Goal: Task Accomplishment & Management: Complete application form

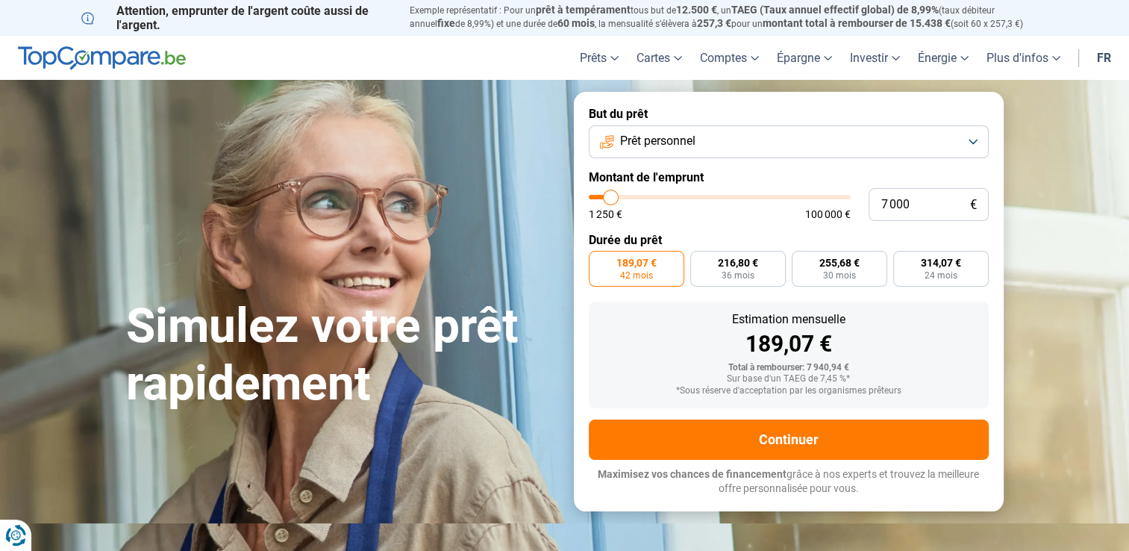
type input "6 250"
type input "6250"
type input "6 500"
type input "6500"
type input "6 750"
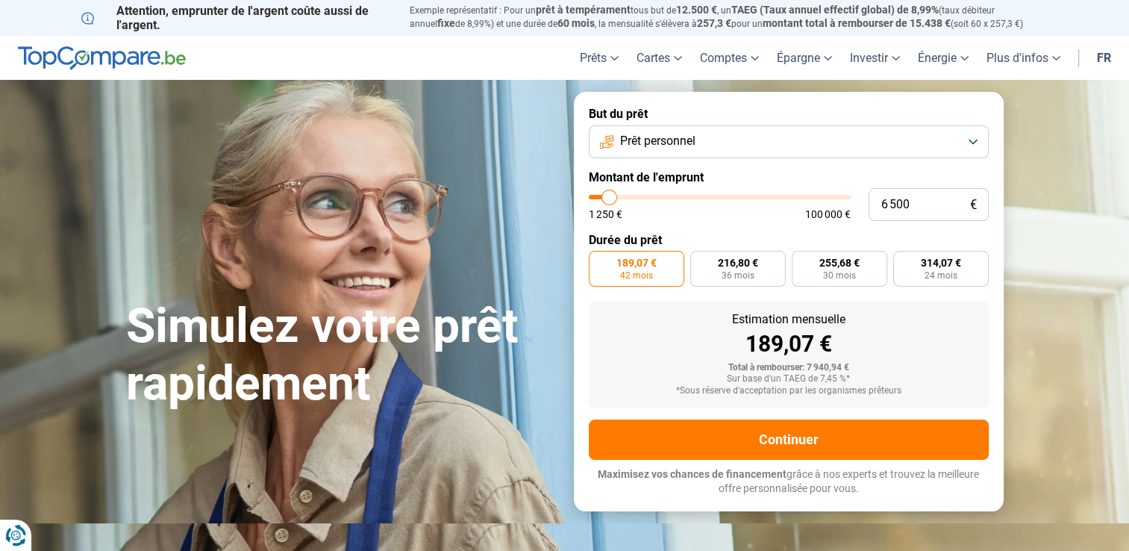
type input "6750"
type input "7 000"
type input "7000"
type input "7 250"
type input "7250"
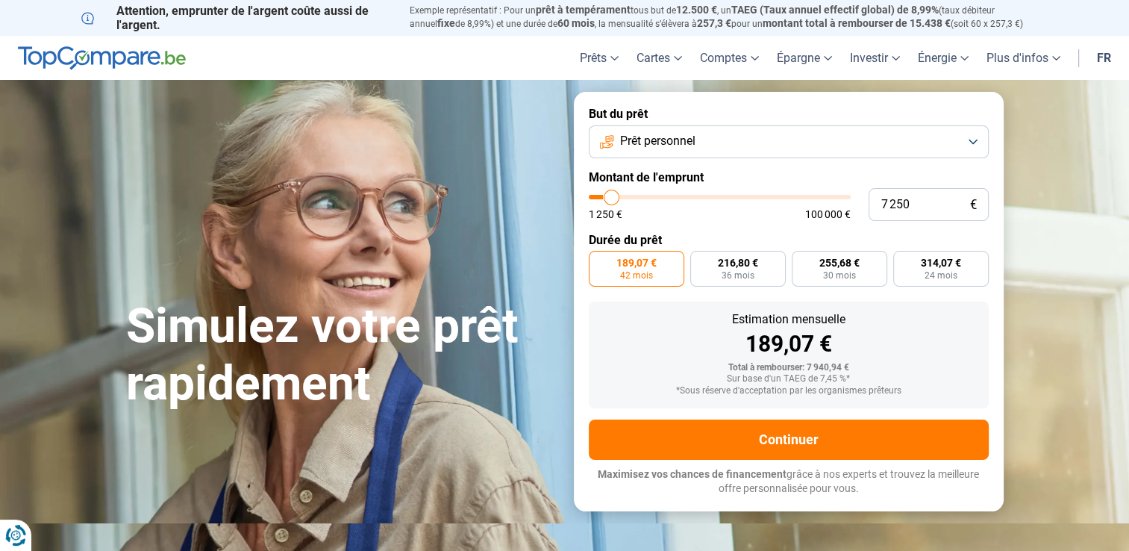
type input "7 500"
type input "7500"
type input "7 750"
type input "7750"
type input "8 000"
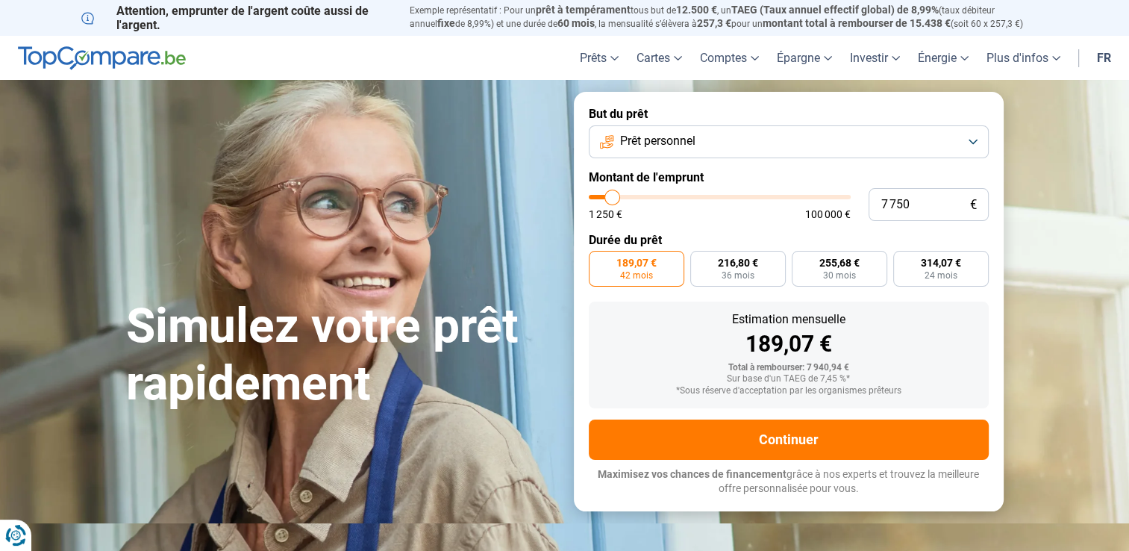
type input "8000"
type input "8 250"
type input "8250"
type input "8 500"
type input "8500"
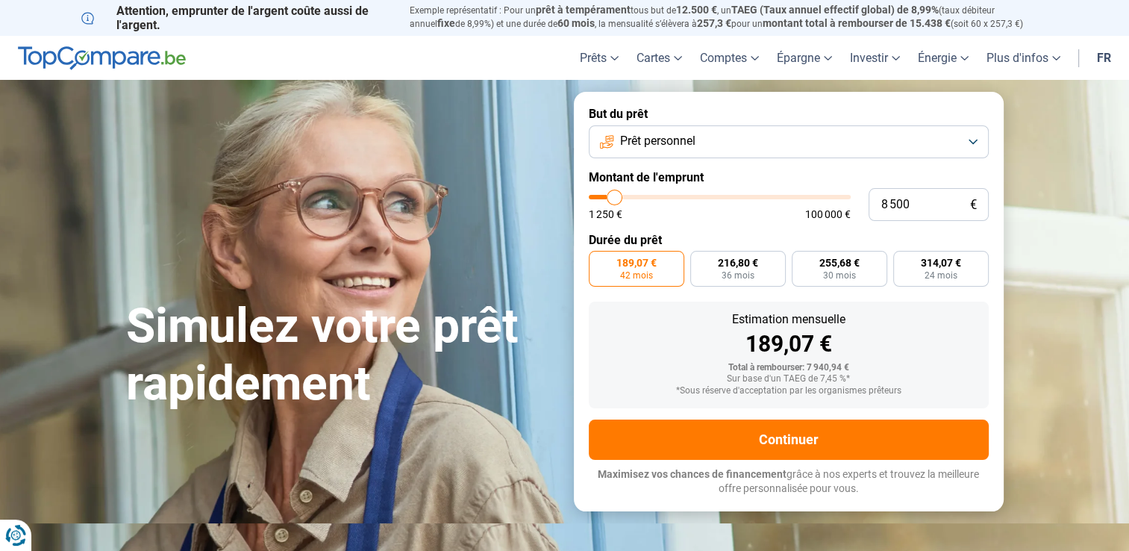
type input "9 000"
type input "9000"
type input "8 750"
type input "8750"
type input "8 500"
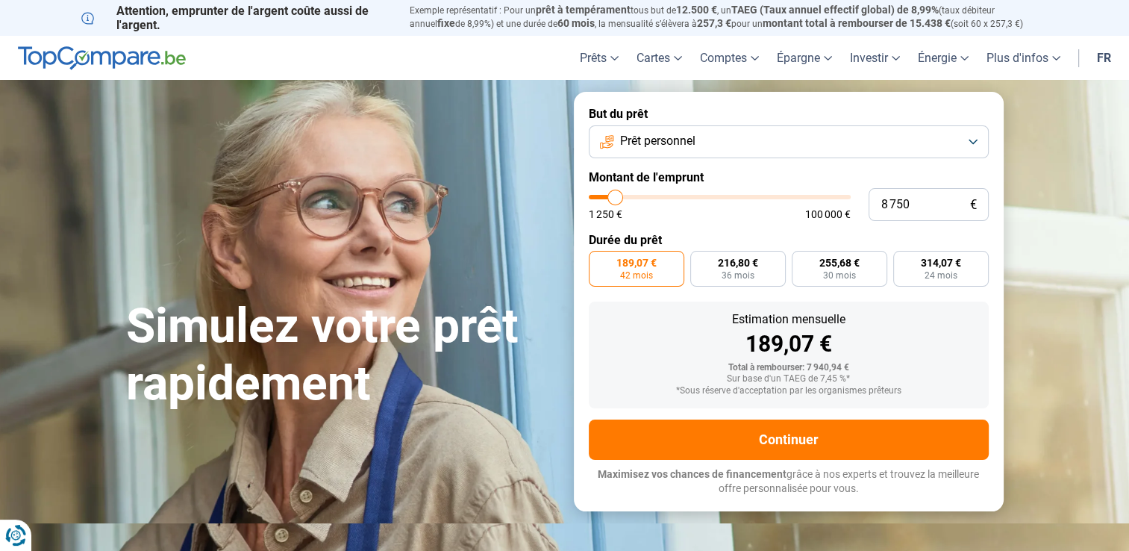
type input "8500"
type input "8 250"
type input "8250"
type input "8 000"
type input "8000"
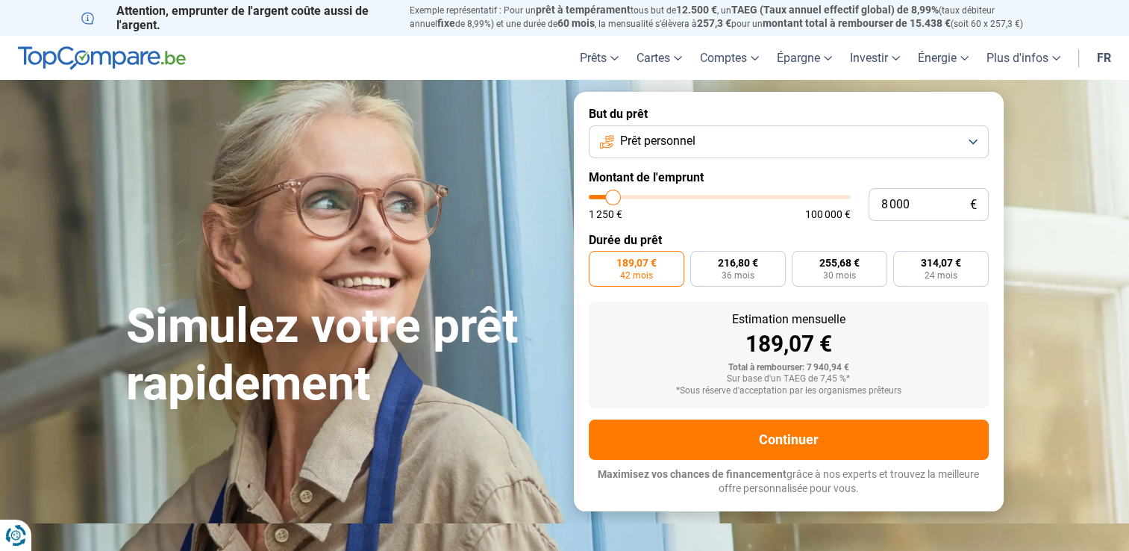
type input "7 750"
type input "7750"
type input "7 500"
type input "7500"
type input "7 250"
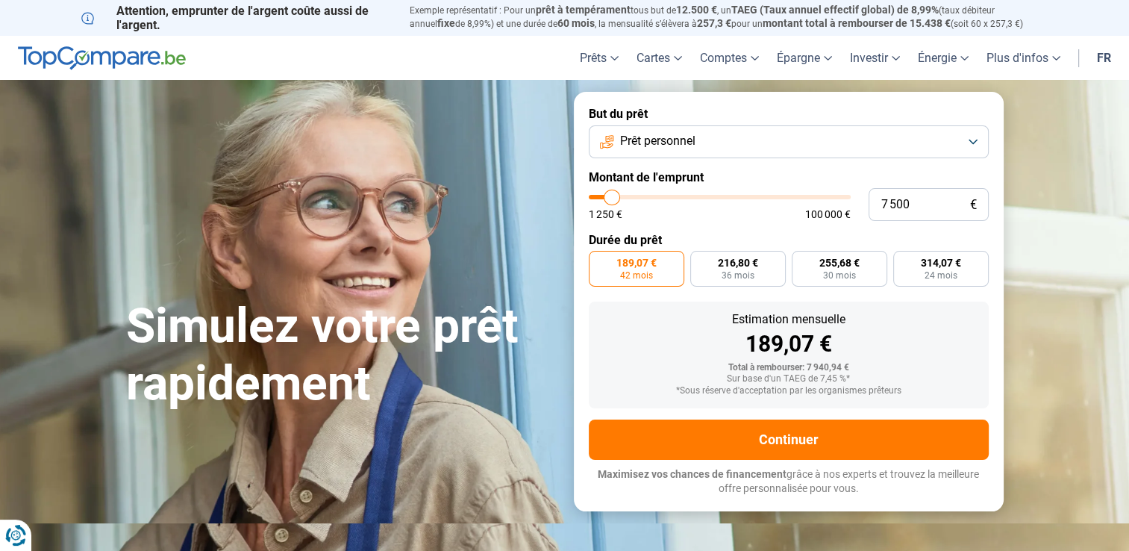
type input "7250"
type input "7 000"
type input "7000"
type input "6 750"
type input "6750"
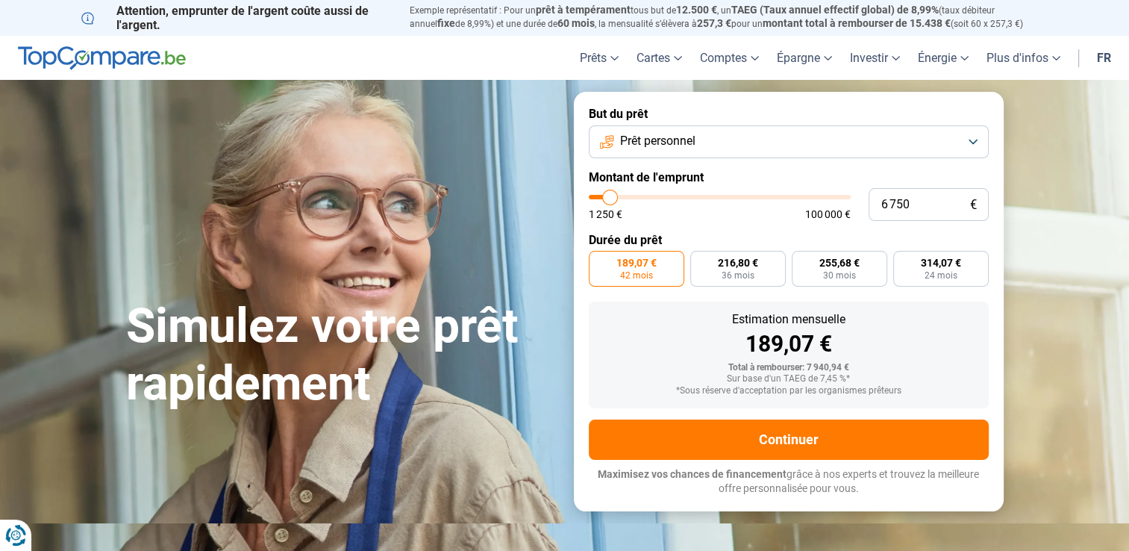
type input "6 500"
type input "6500"
type input "6 250"
type input "6250"
type input "6 000"
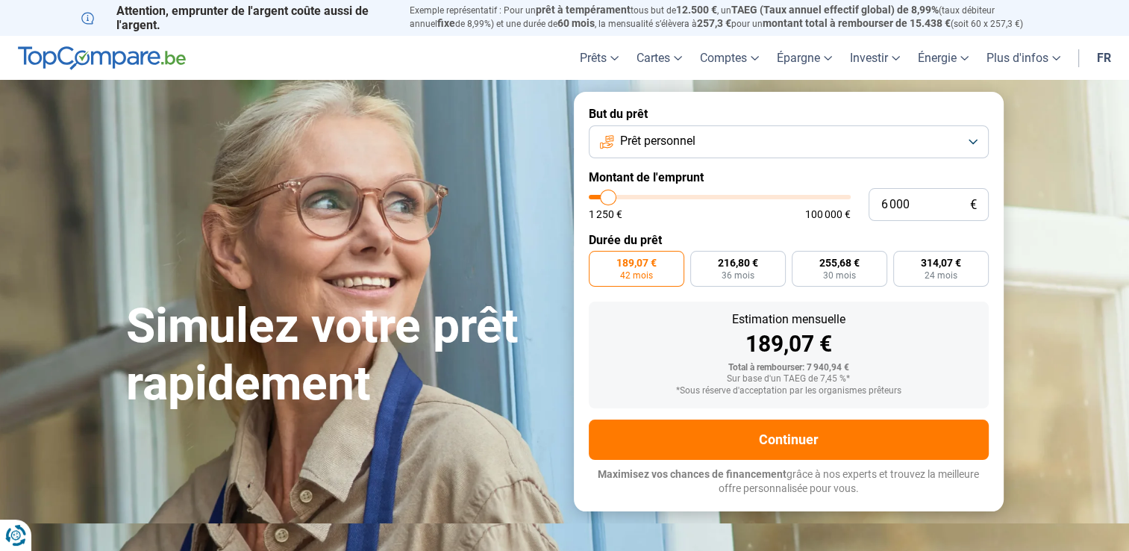
type input "6000"
click at [609, 196] on input "range" at bounding box center [720, 197] width 262 height 4
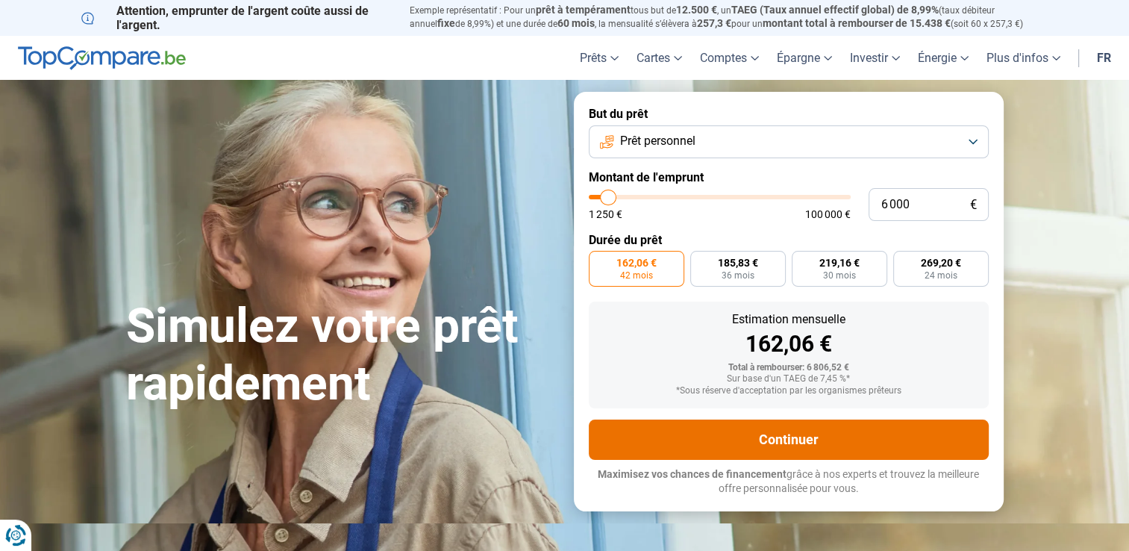
click at [698, 421] on button "Continuer" at bounding box center [789, 439] width 400 height 40
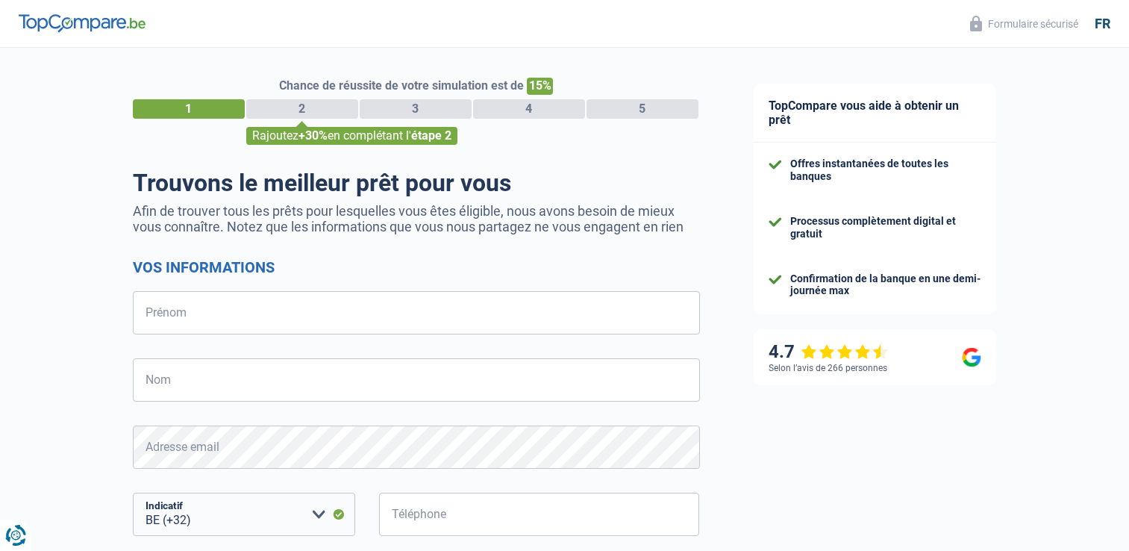
select select "32"
